Goal: Task Accomplishment & Management: Complete application form

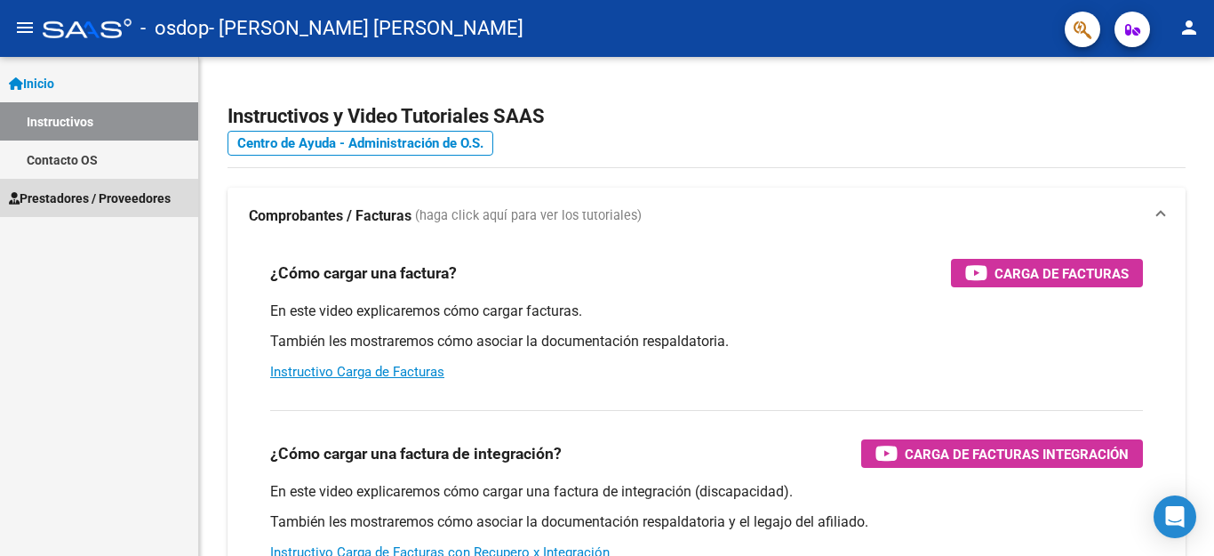
click at [54, 196] on span "Prestadores / Proveedores" at bounding box center [90, 198] width 162 height 20
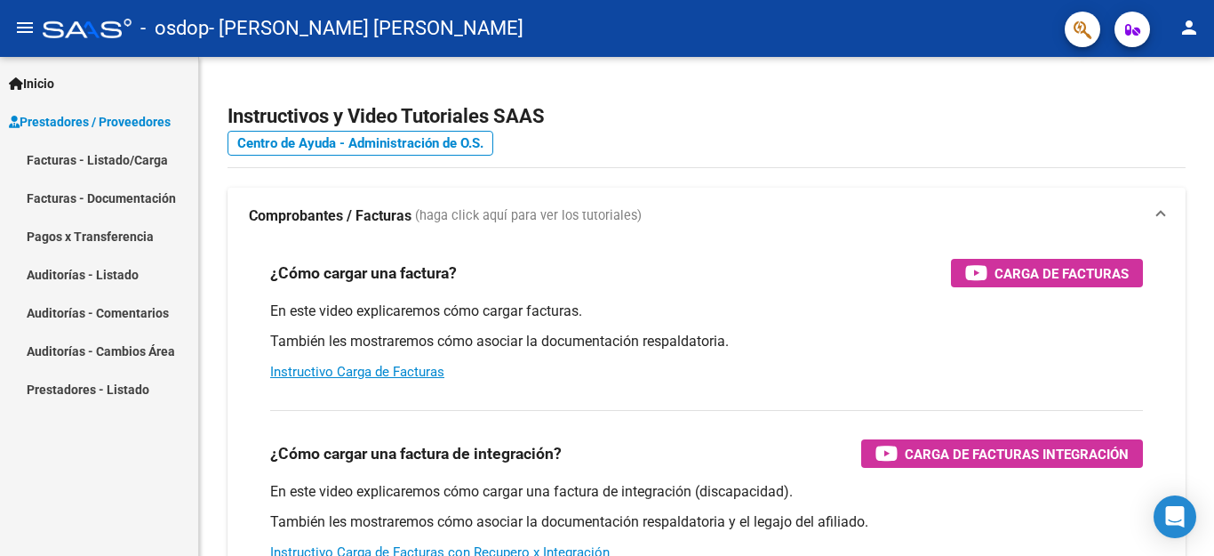
click at [144, 160] on link "Facturas - Listado/Carga" at bounding box center [99, 159] width 198 height 38
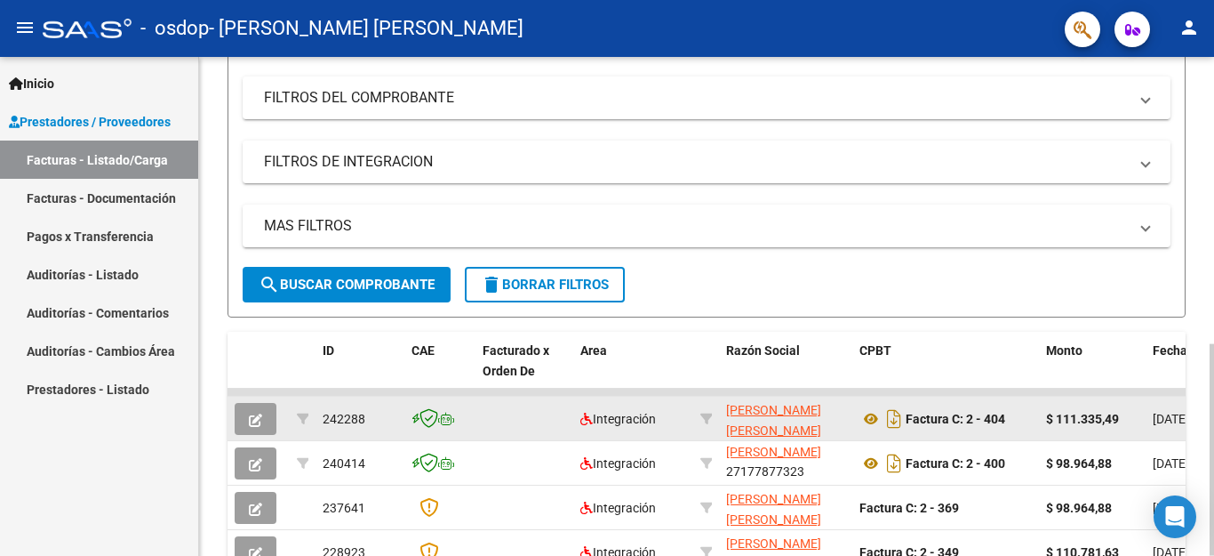
scroll to position [356, 0]
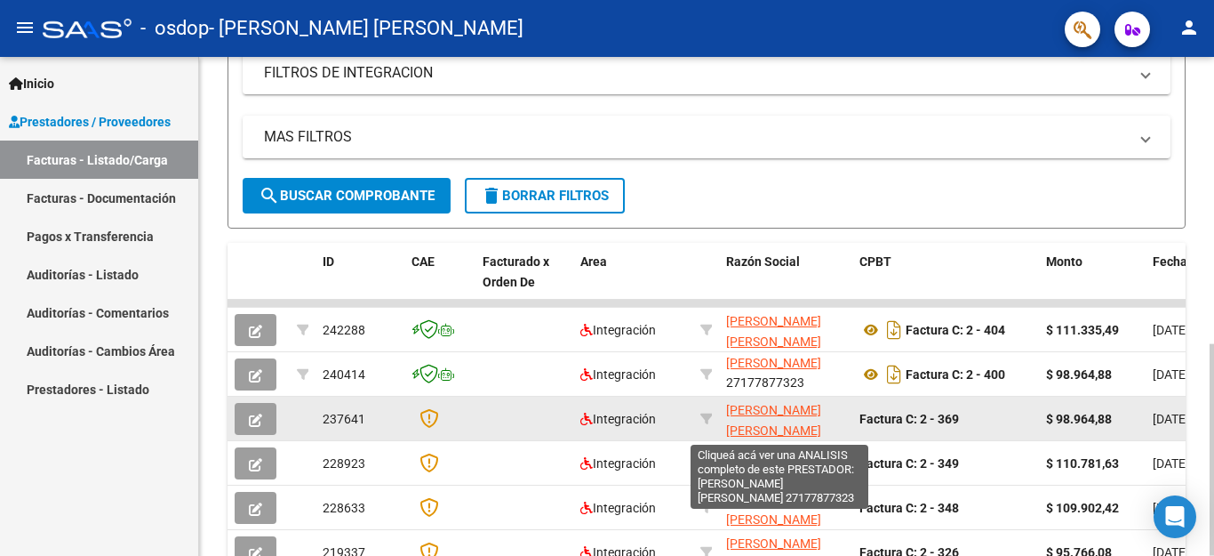
click at [769, 423] on span "[PERSON_NAME] [PERSON_NAME]" at bounding box center [773, 420] width 95 height 35
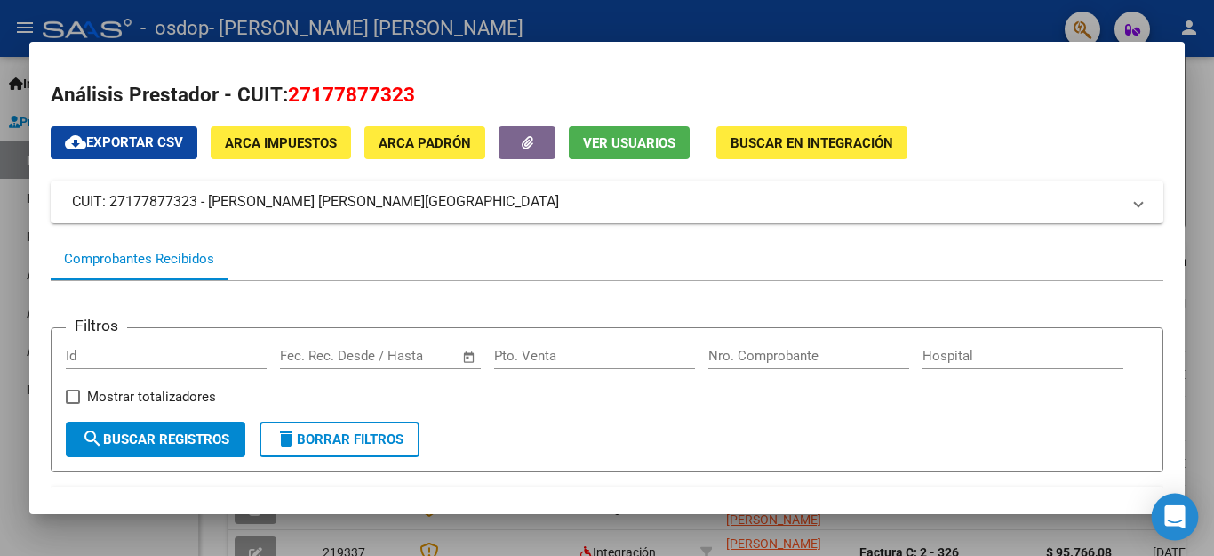
click at [1181, 512] on icon "Open Intercom Messenger" at bounding box center [1175, 516] width 20 height 23
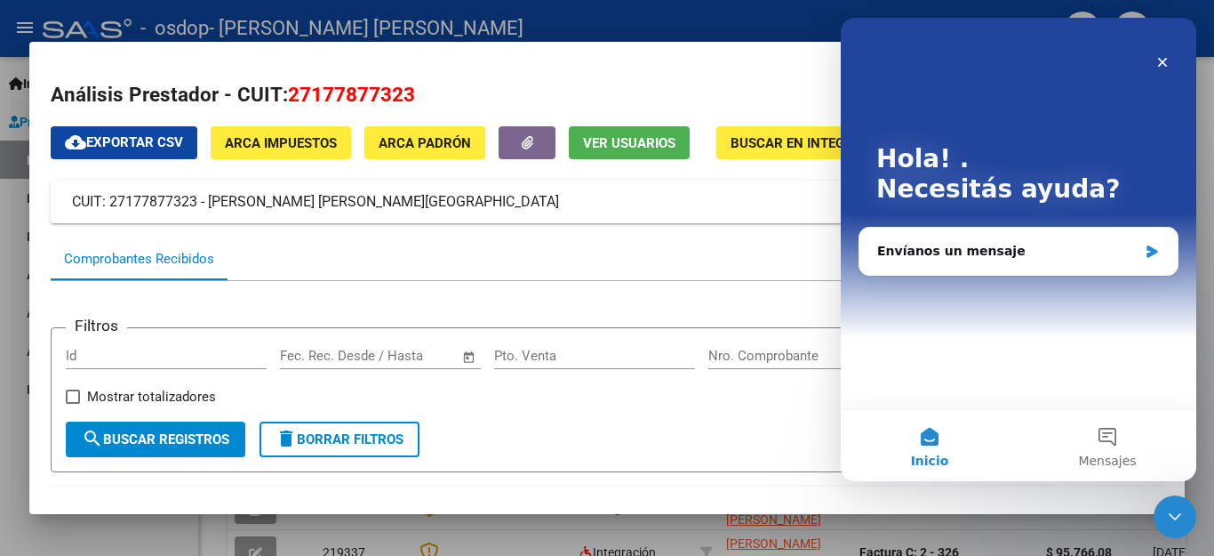
scroll to position [0, 0]
click at [1162, 59] on icon "Cerrar" at bounding box center [1163, 62] width 14 height 14
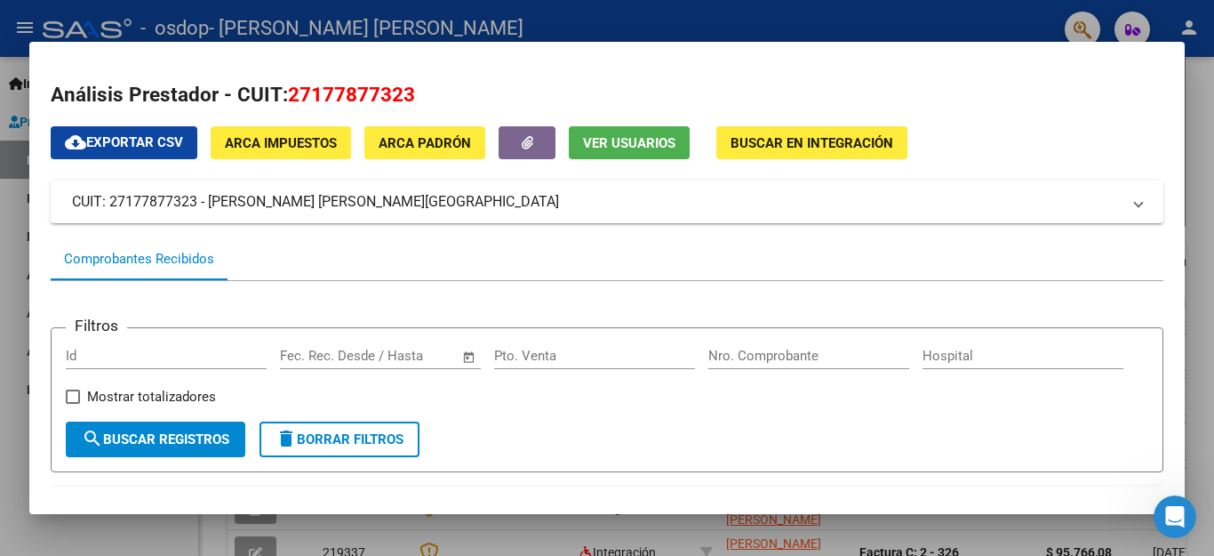
click at [996, 25] on div at bounding box center [607, 278] width 1214 height 556
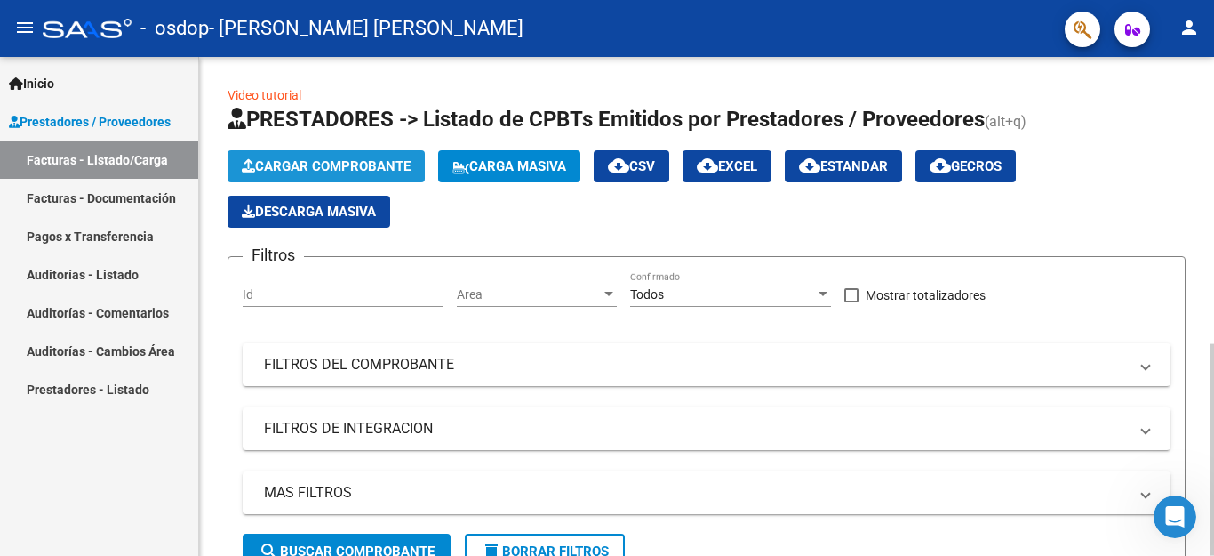
click at [348, 170] on span "Cargar Comprobante" at bounding box center [326, 166] width 169 height 16
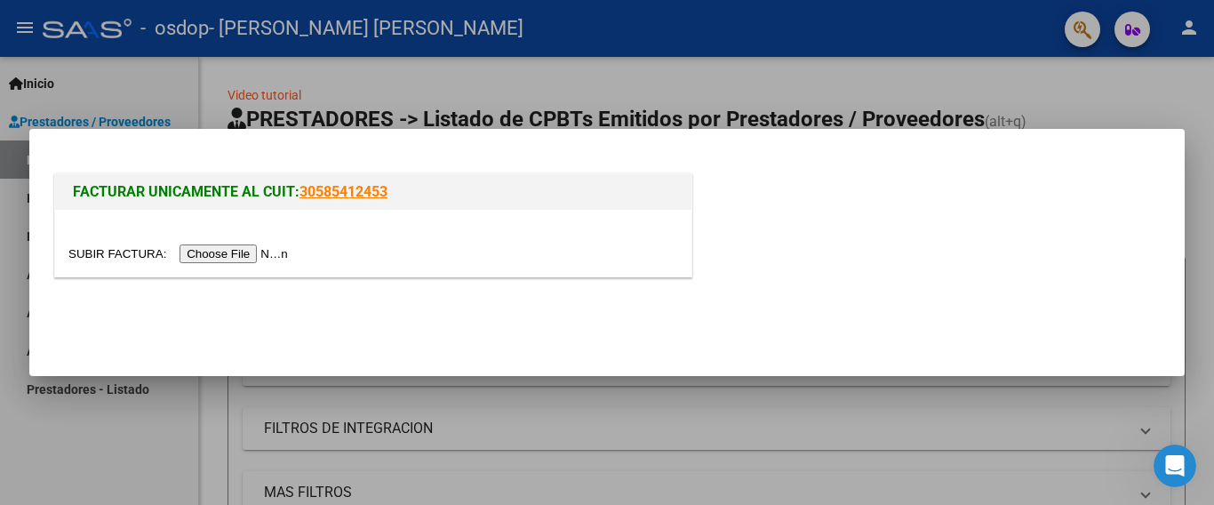
click at [216, 255] on input "file" at bounding box center [180, 253] width 225 height 19
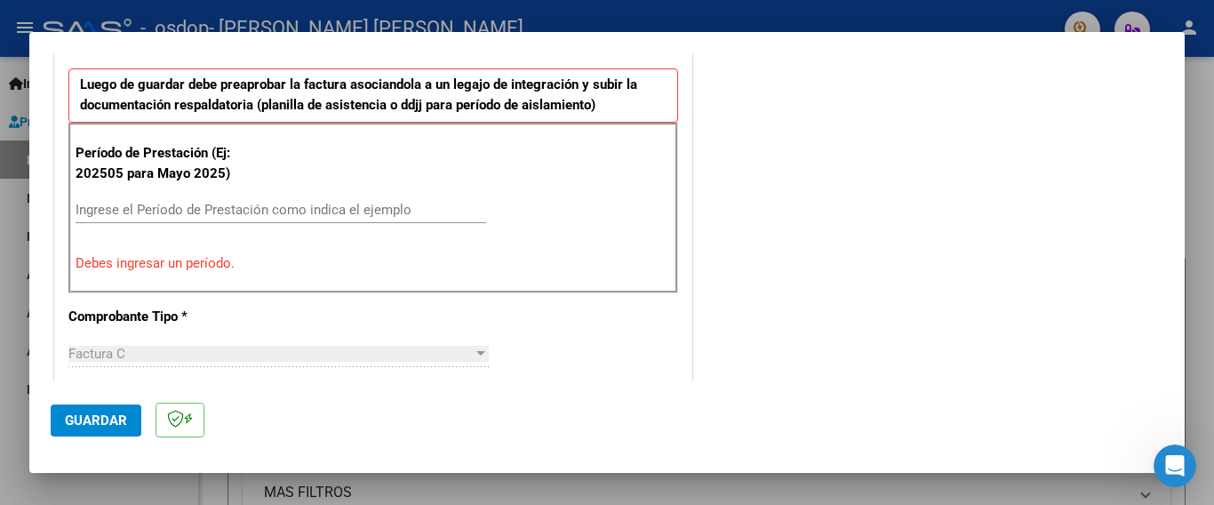
scroll to position [533, 0]
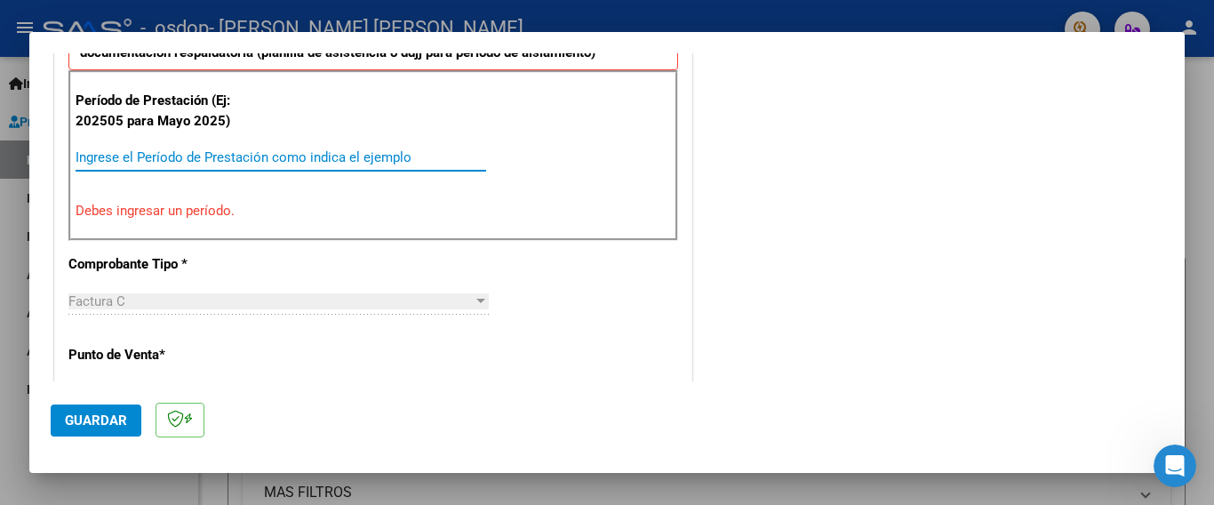
click at [119, 154] on input "Ingrese el Período de Prestación como indica el ejemplo" at bounding box center [281, 157] width 411 height 16
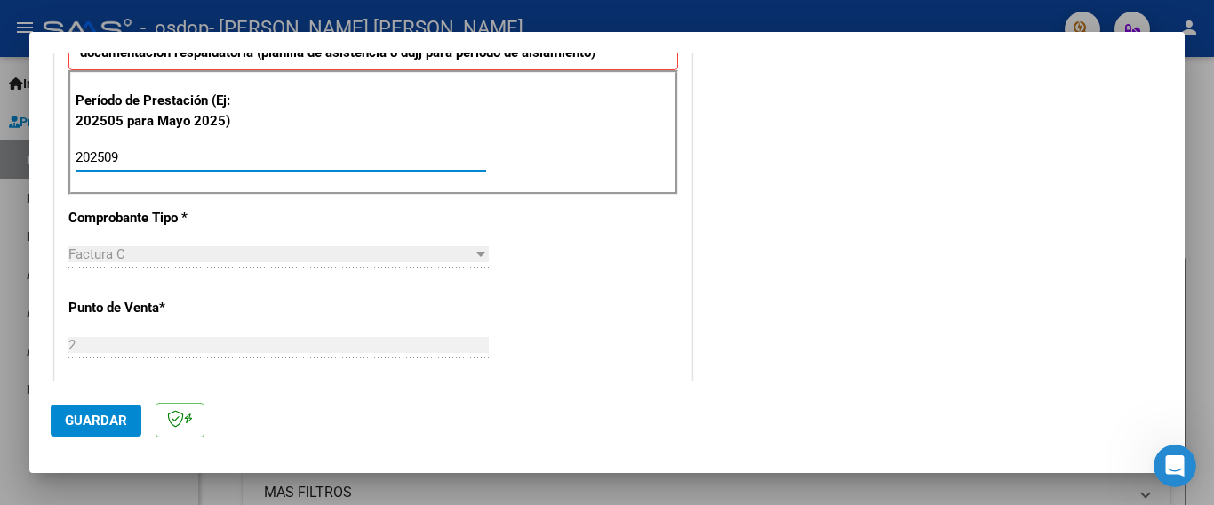
type input "202509"
click at [105, 420] on span "Guardar" at bounding box center [96, 420] width 62 height 16
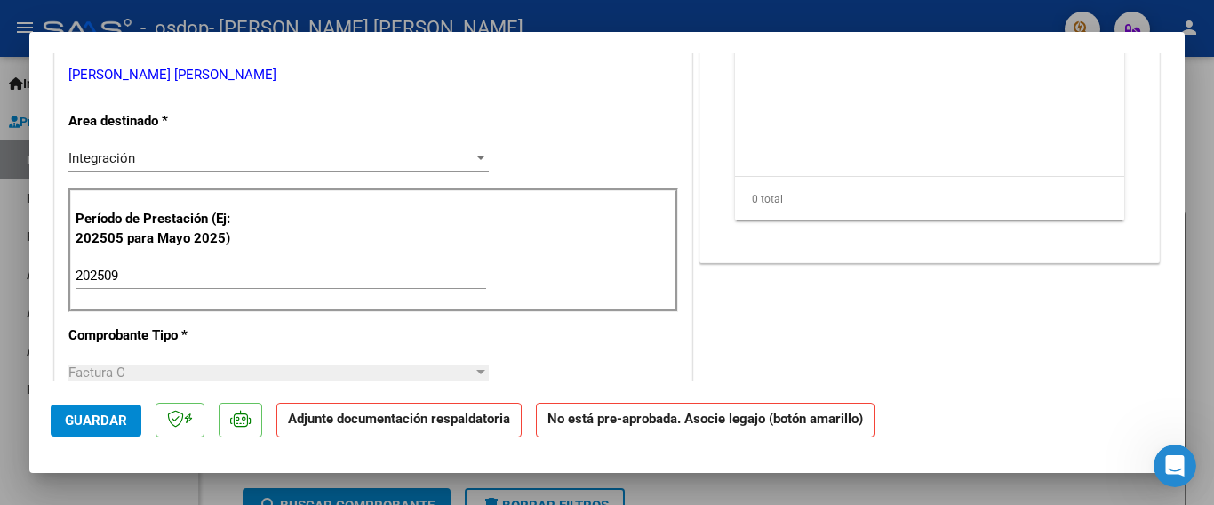
scroll to position [40, 0]
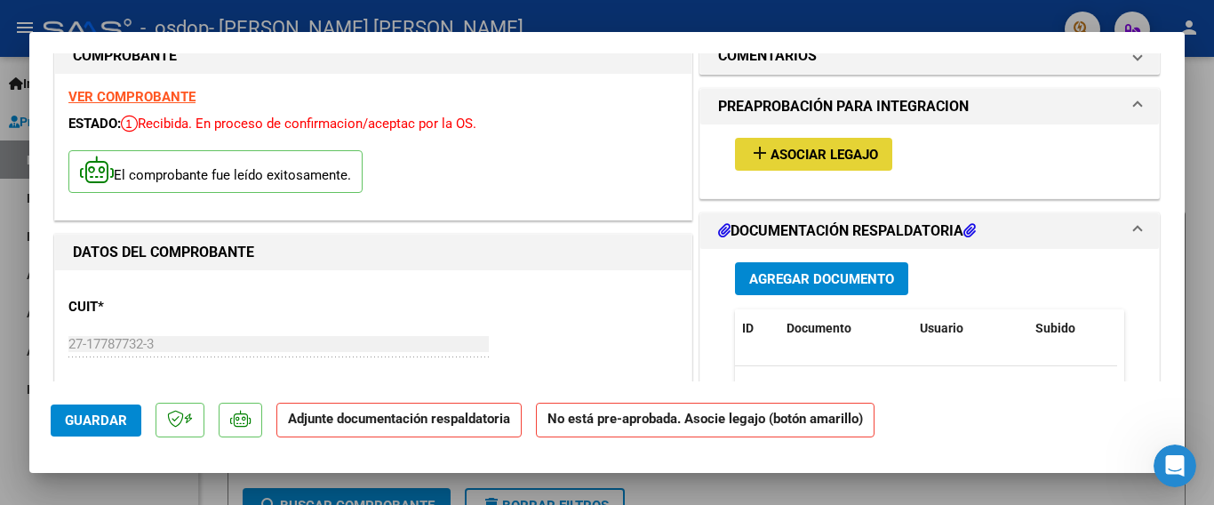
click at [810, 155] on span "Asociar Legajo" at bounding box center [825, 155] width 108 height 16
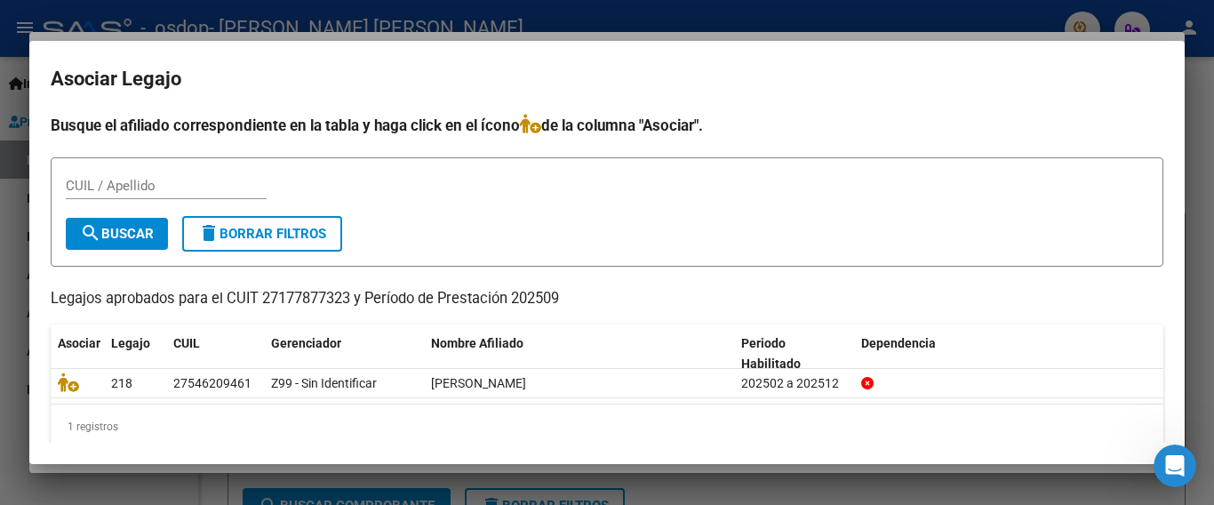
click at [981, 12] on div at bounding box center [607, 252] width 1214 height 505
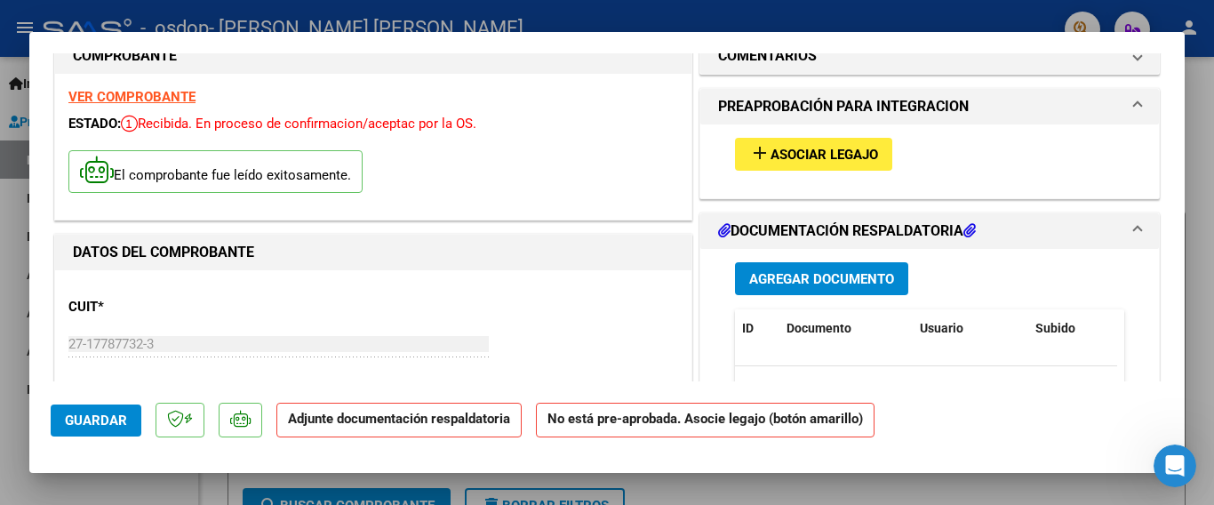
click at [821, 230] on h1 "DOCUMENTACIÓN RESPALDATORIA" at bounding box center [847, 230] width 258 height 21
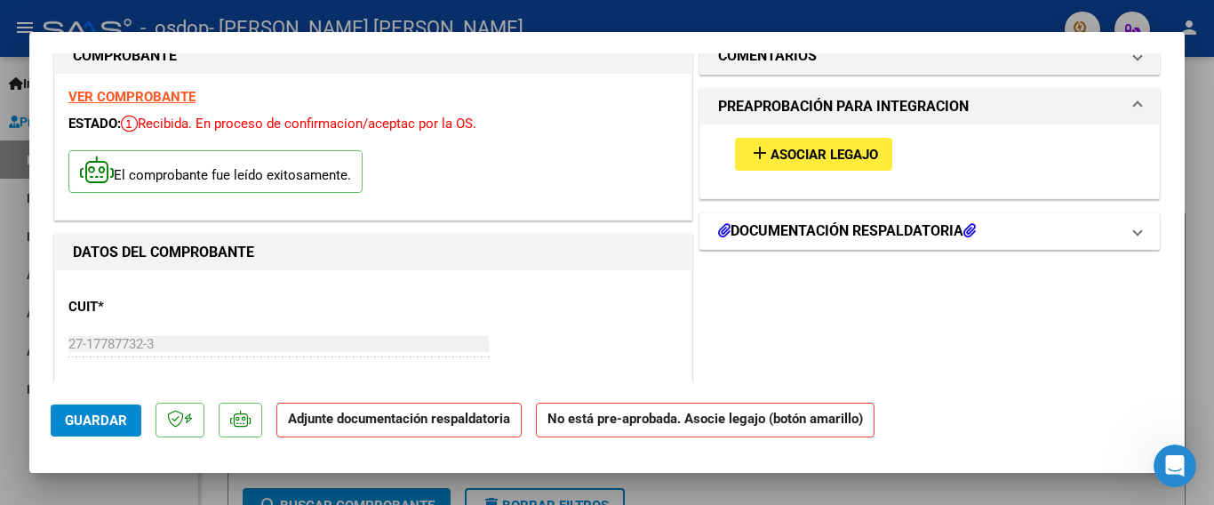
click at [970, 226] on icon at bounding box center [970, 230] width 12 height 14
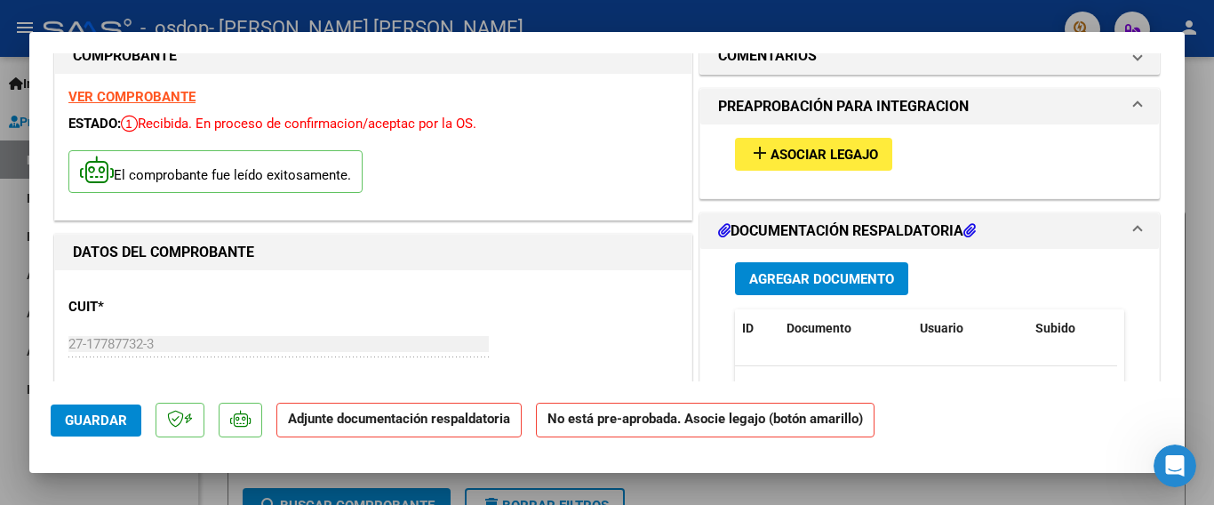
click at [837, 275] on span "Agregar Documento" at bounding box center [821, 279] width 145 height 16
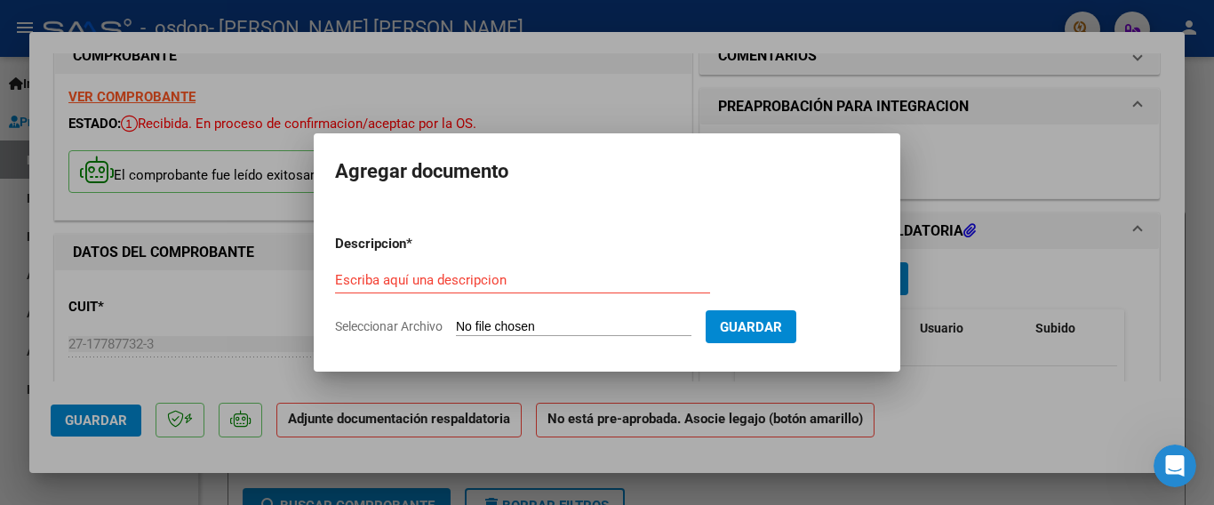
click at [525, 322] on input "Seleccionar Archivo" at bounding box center [574, 327] width 236 height 17
click at [434, 275] on input "Escriba aquí una descripcion" at bounding box center [522, 280] width 375 height 16
click at [411, 325] on span "Seleccionar Archivo" at bounding box center [389, 326] width 108 height 14
click at [456, 325] on input "Seleccionar Archivo" at bounding box center [574, 327] width 236 height 17
type input "C:\fakepath\ASISTENCIA [PERSON_NAME] [DATE].pdf"
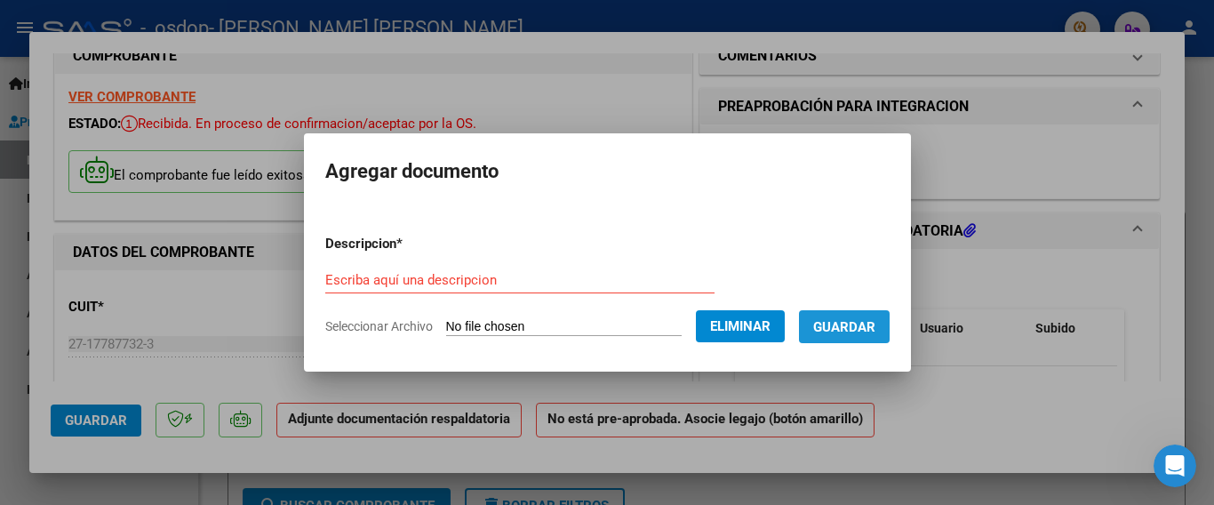
click at [856, 331] on span "Guardar" at bounding box center [844, 327] width 62 height 16
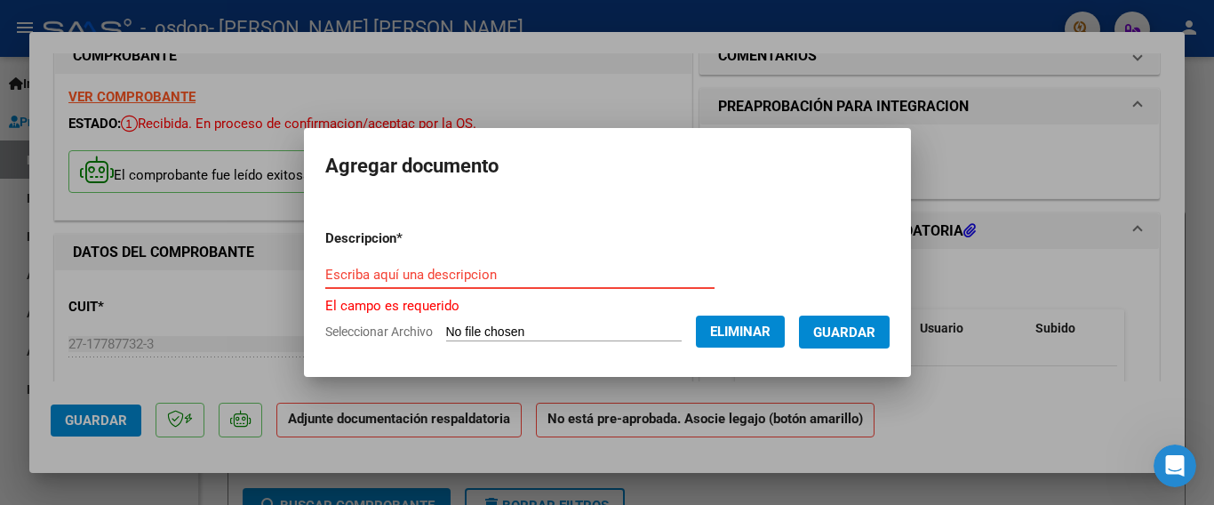
click at [333, 275] on input "Escriba aquí una descripcion" at bounding box center [519, 275] width 389 height 16
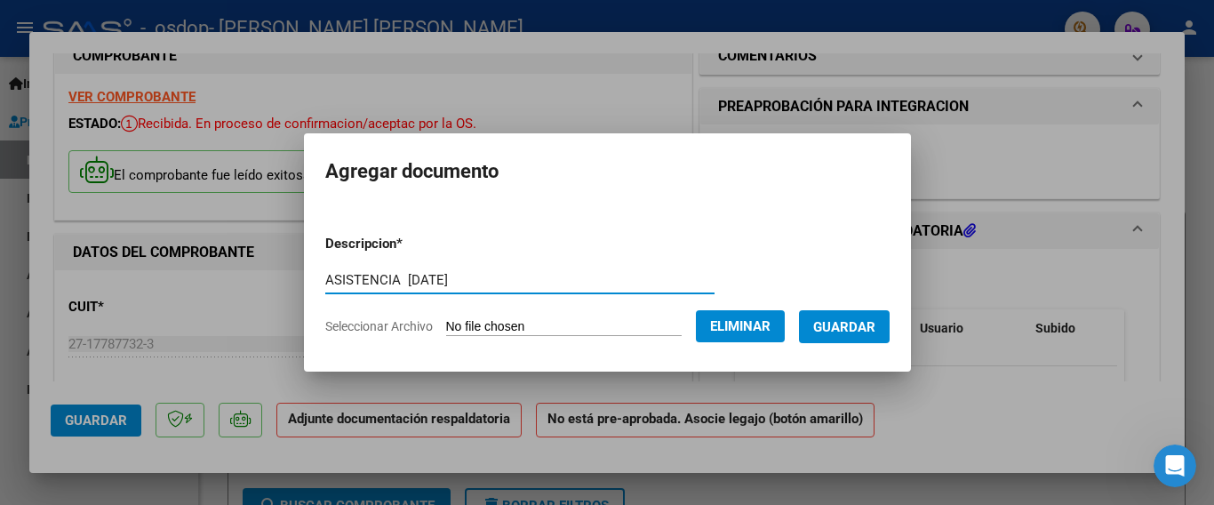
type input "ASISTENCIA [DATE]"
click at [846, 324] on span "Guardar" at bounding box center [844, 327] width 62 height 16
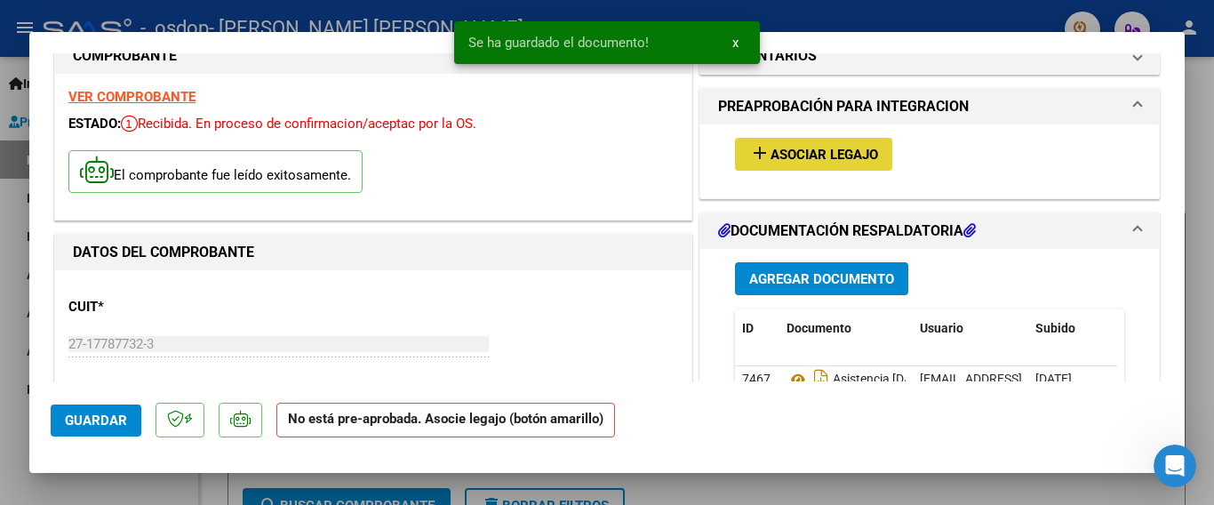
click at [789, 154] on span "Asociar Legajo" at bounding box center [825, 155] width 108 height 16
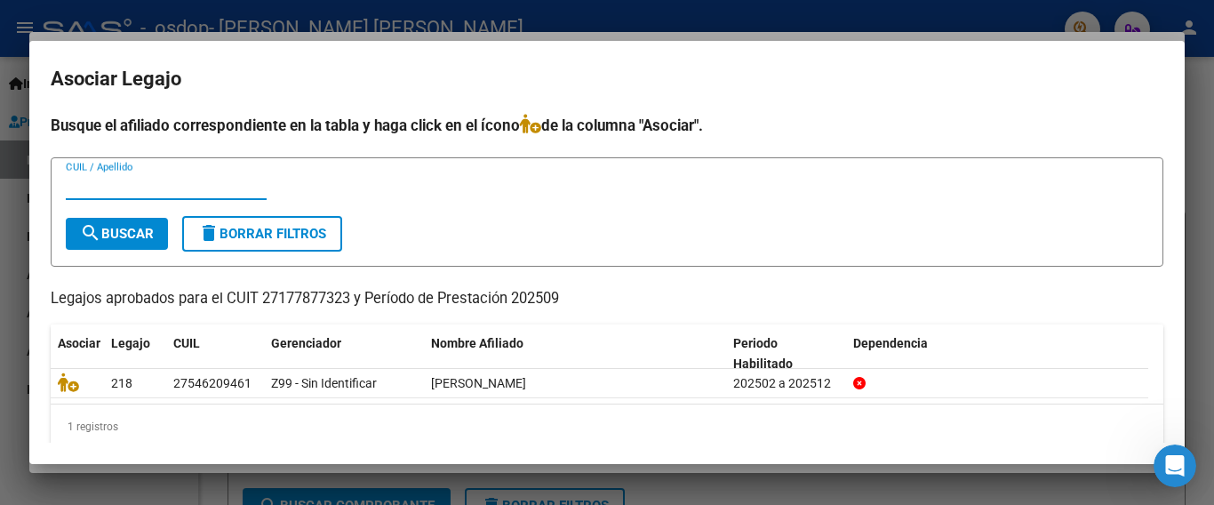
click at [95, 188] on input "CUIL / Apellido" at bounding box center [166, 186] width 201 height 16
type input "[PERSON_NAME]"
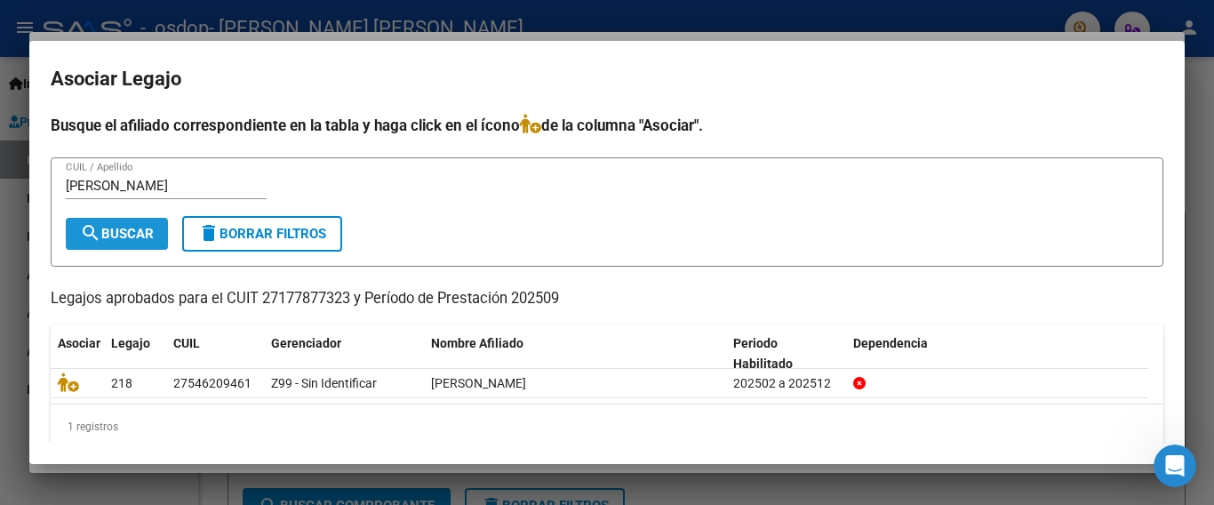
click at [140, 231] on span "search Buscar" at bounding box center [117, 234] width 74 height 16
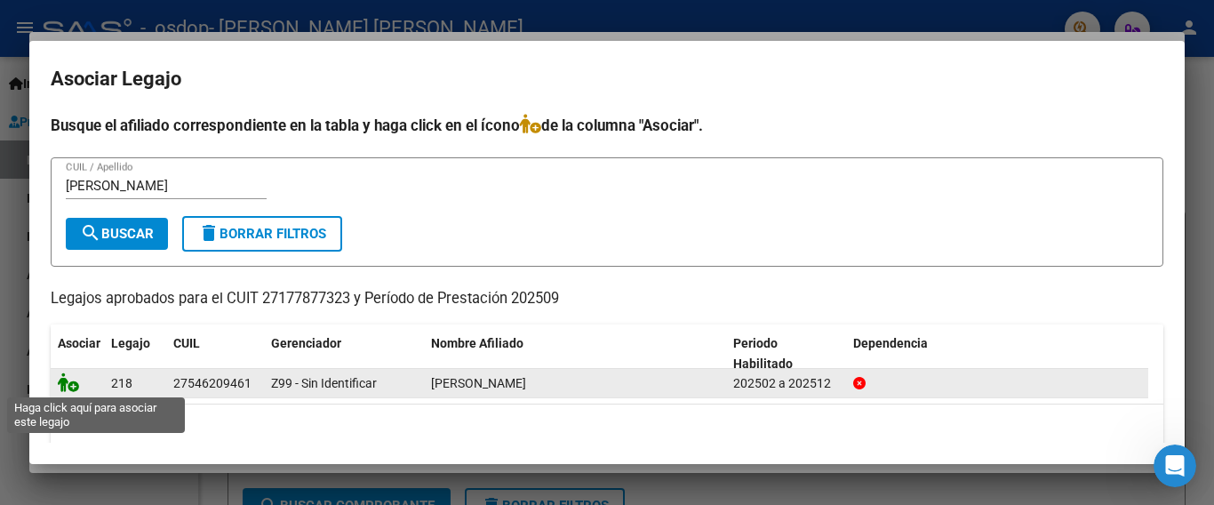
click at [70, 382] on icon at bounding box center [68, 382] width 21 height 20
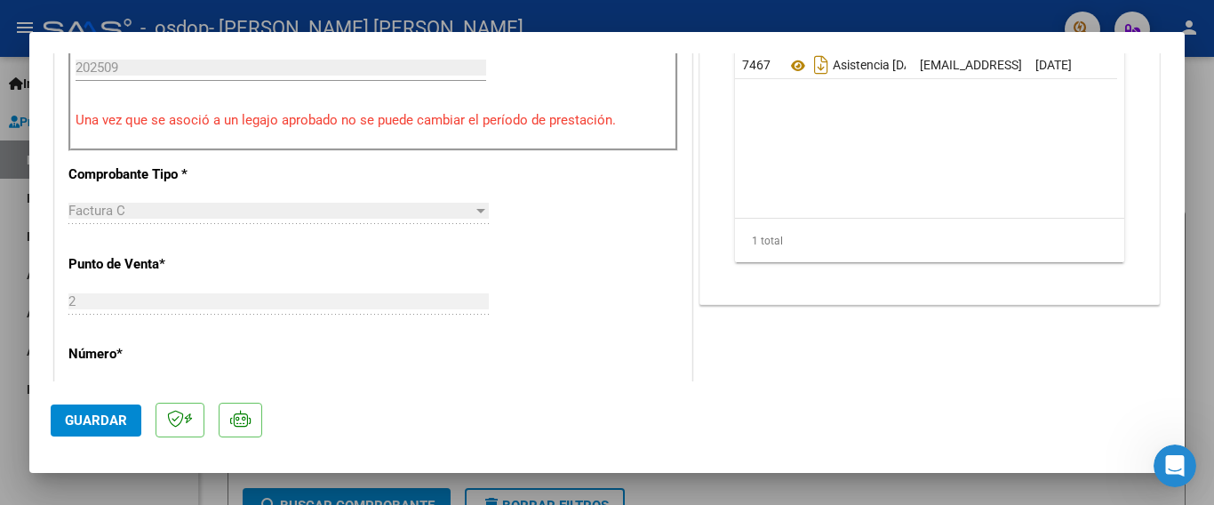
scroll to position [618, 0]
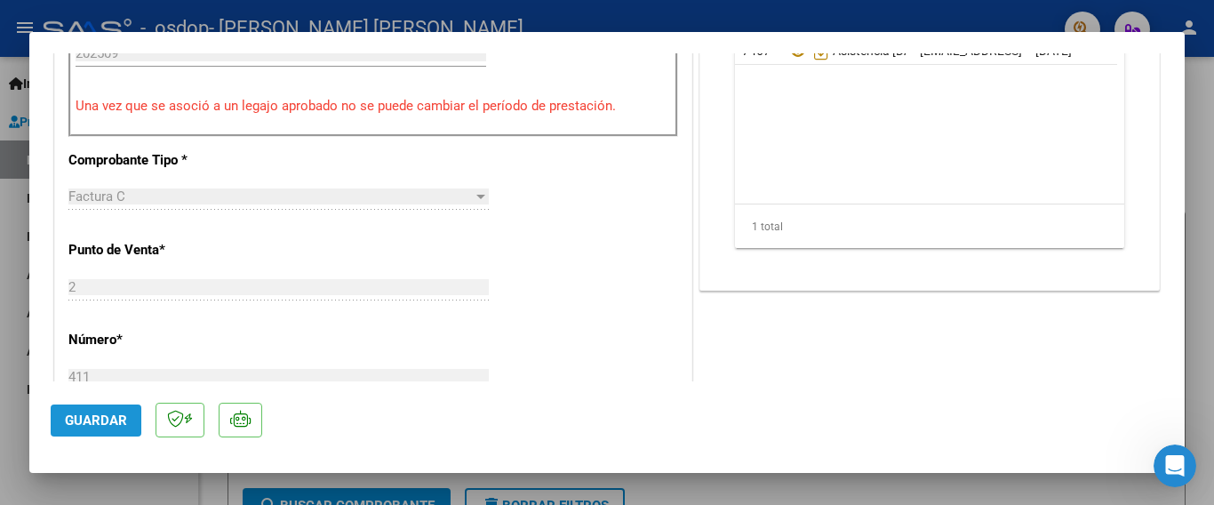
click at [98, 420] on span "Guardar" at bounding box center [96, 420] width 62 height 16
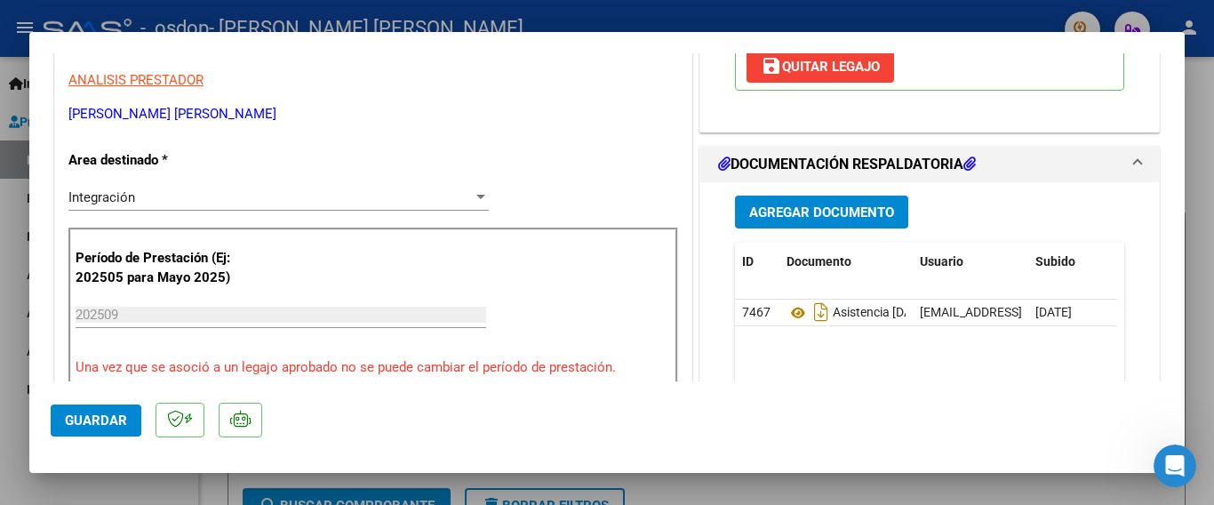
scroll to position [0, 0]
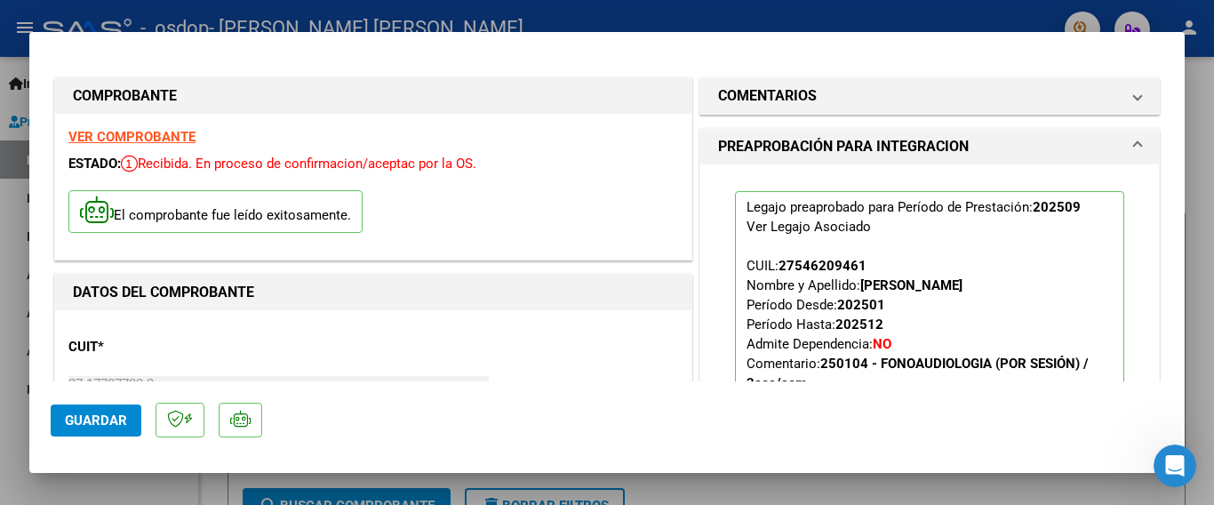
click at [135, 132] on strong "VER COMPROBANTE" at bounding box center [131, 137] width 127 height 16
click at [674, 11] on div at bounding box center [607, 252] width 1214 height 505
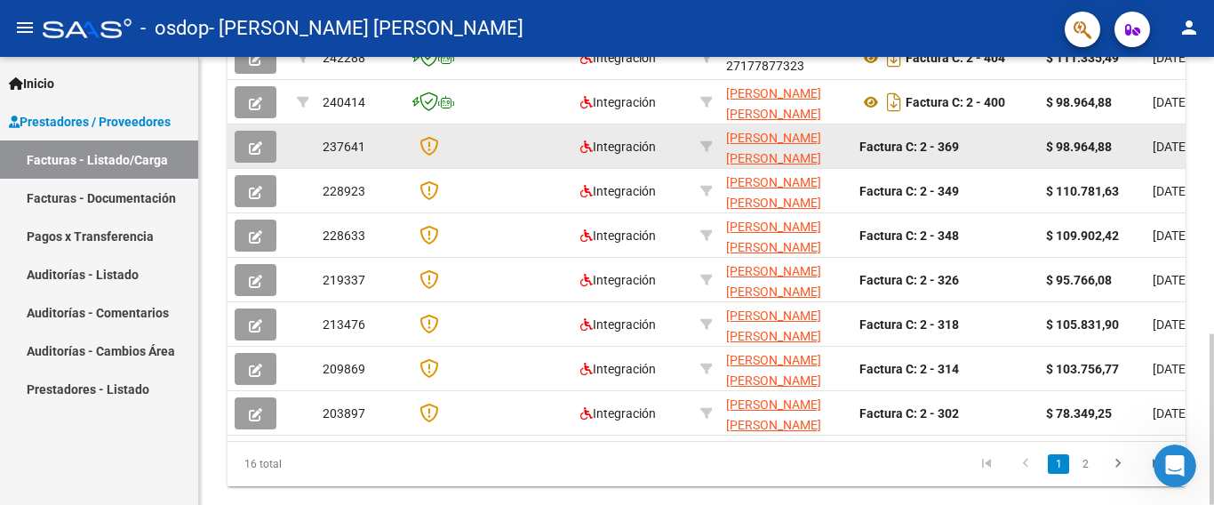
scroll to position [725, 0]
